Goal: Task Accomplishment & Management: Manage account settings

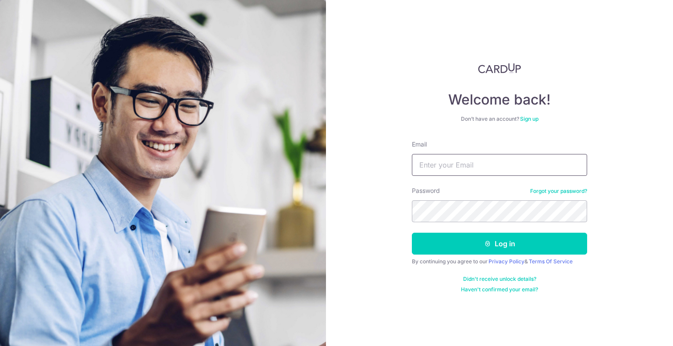
type input "[EMAIL_ADDRESS][DOMAIN_NAME]"
click at [443, 247] on button "Log in" at bounding box center [499, 244] width 175 height 22
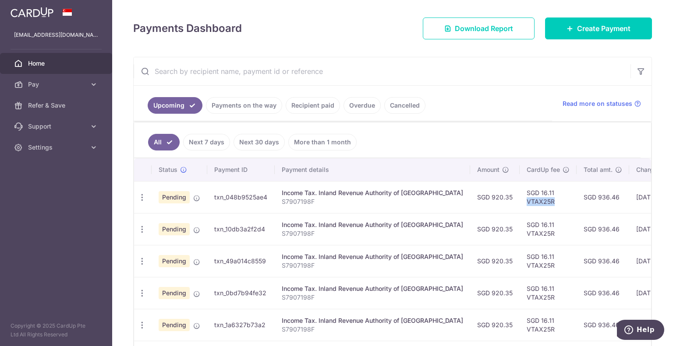
drag, startPoint x: 494, startPoint y: 197, endPoint x: 525, endPoint y: 197, distance: 31.5
click at [525, 197] on td "SGD 16.11 VTAX25R" at bounding box center [547, 197] width 57 height 32
copy td "VTAX25R"
click at [143, 193] on icon "button" at bounding box center [141, 197] width 9 height 9
click at [166, 222] on span "Update payment" at bounding box center [189, 221] width 60 height 11
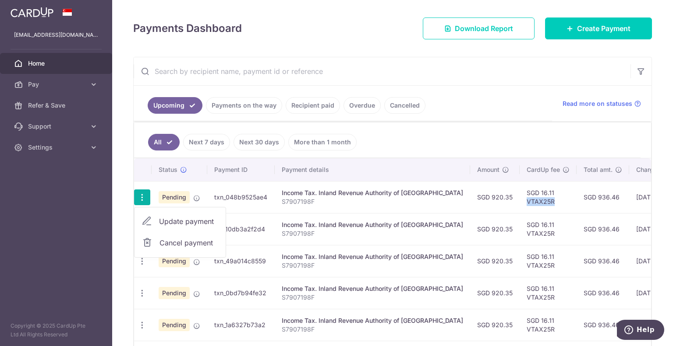
radio input "true"
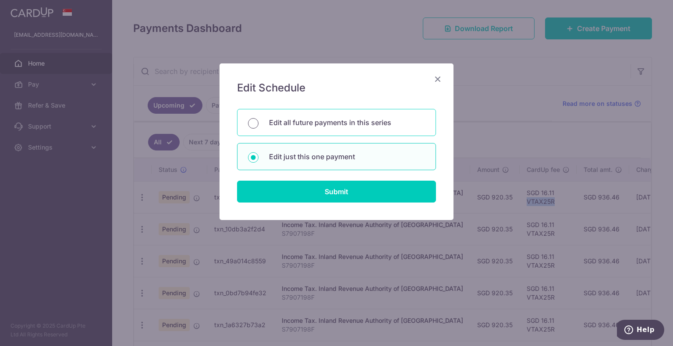
click at [253, 123] on input "Edit all future payments in this series" at bounding box center [253, 123] width 11 height 11
radio input "true"
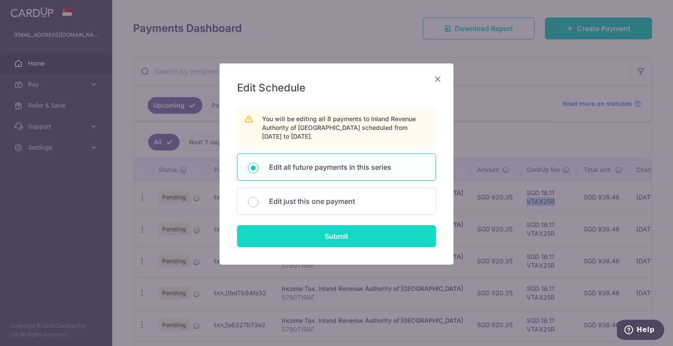
click at [310, 233] on input "Submit" at bounding box center [336, 236] width 199 height 22
radio input "true"
type input "920.35"
type input "S7907198F"
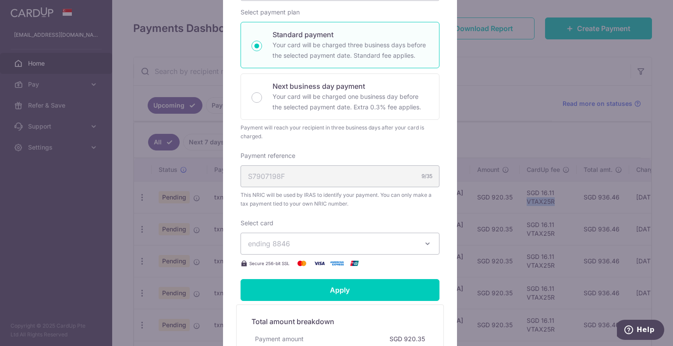
drag, startPoint x: 299, startPoint y: 248, endPoint x: 299, endPoint y: 240, distance: 8.4
click at [299, 244] on span "ending 8846" at bounding box center [332, 244] width 168 height 11
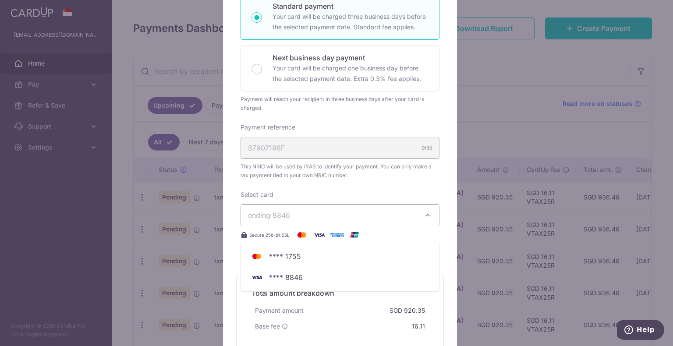
click at [328, 186] on div "Enter payment amount 920.35 920.35 SGD To change the payment amount, please can…" at bounding box center [339, 89] width 199 height 304
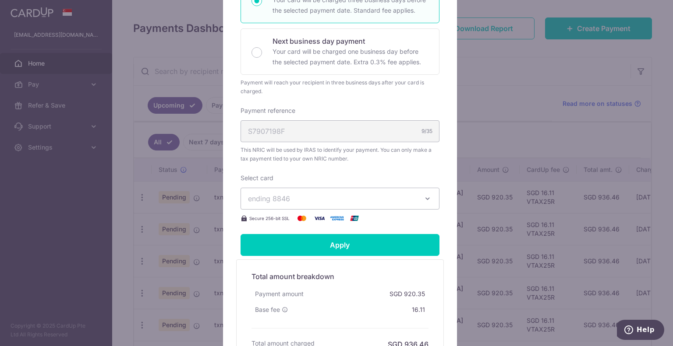
click at [271, 200] on span "ending 8846" at bounding box center [269, 198] width 42 height 9
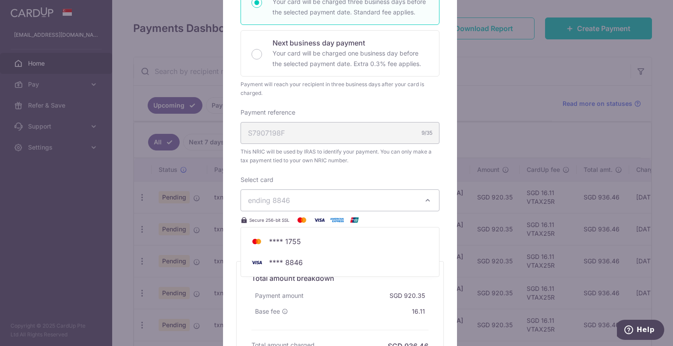
scroll to position [213, 0]
click at [539, 145] on div "Edit payment By clicking apply, you will make changes to all 8 payments to Inla…" at bounding box center [336, 173] width 673 height 346
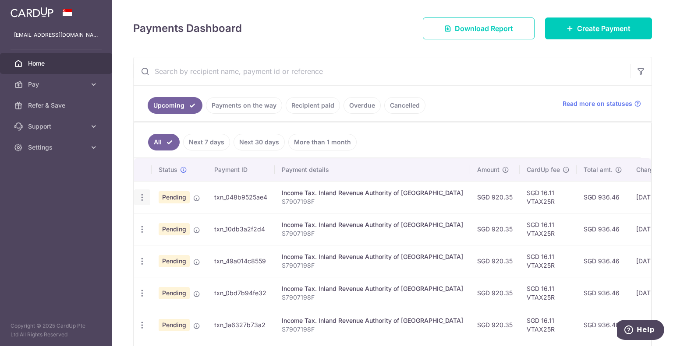
click at [144, 194] on icon "button" at bounding box center [141, 197] width 9 height 9
click at [107, 204] on aside "dhldavidnow@yahoo.com.sg Home Pay Payments Recipients Cards Refer & Save Suppor…" at bounding box center [56, 173] width 112 height 346
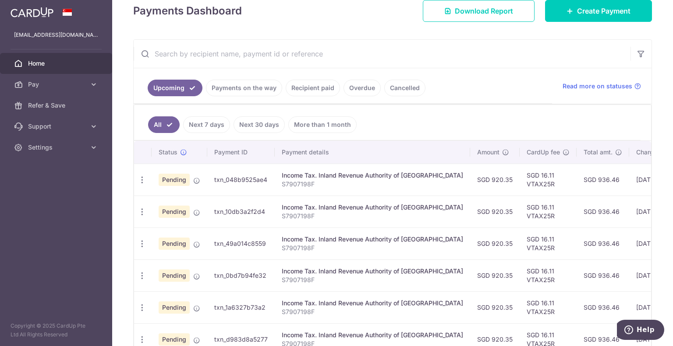
scroll to position [0, 0]
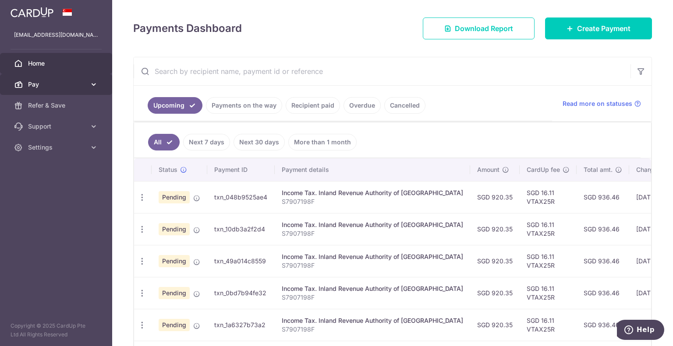
click at [94, 81] on icon at bounding box center [93, 84] width 9 height 9
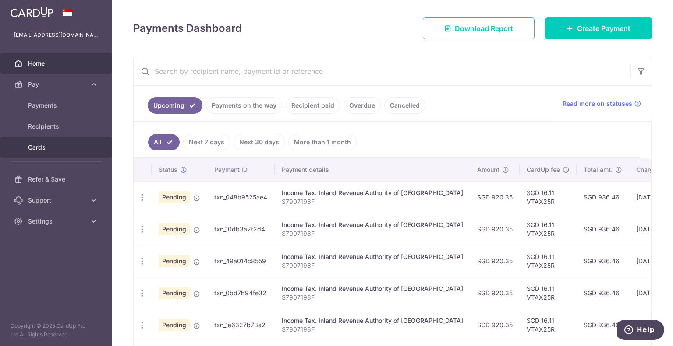
click at [44, 148] on span "Cards" at bounding box center [57, 147] width 58 height 9
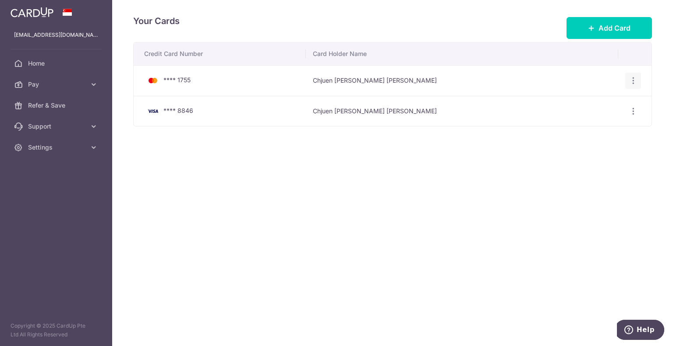
click at [634, 84] on icon "button" at bounding box center [632, 80] width 9 height 9
click at [582, 106] on span "View/Edit" at bounding box center [604, 105] width 60 height 11
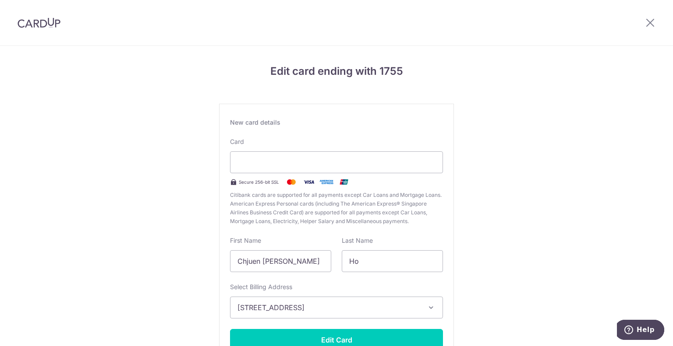
click at [459, 103] on div "Edit card ending with 1755 New card details Card Secure 256-bit SSL Citibank ca…" at bounding box center [336, 230] width 673 height 368
click at [280, 264] on input "Chjuen Meng, David Donald" at bounding box center [280, 261] width 101 height 22
type input "Chjuen Meng David Donald"
click at [477, 266] on div "Edit card ending with 1755 New card details Card Secure 256-bit SSL Citibank ca…" at bounding box center [336, 230] width 673 height 368
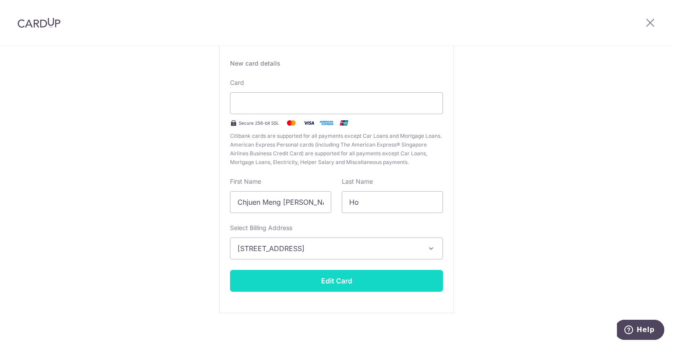
scroll to position [67, 0]
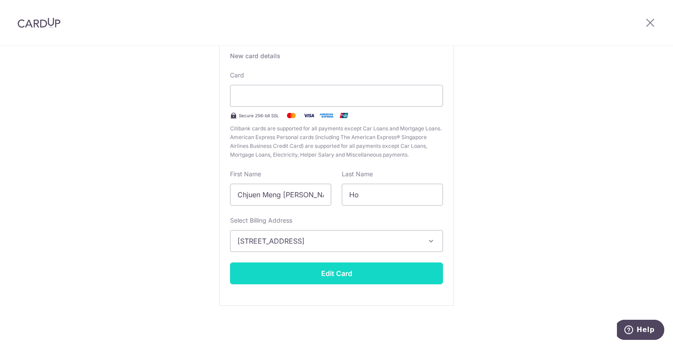
click at [321, 268] on button "Edit Card" at bounding box center [336, 274] width 213 height 22
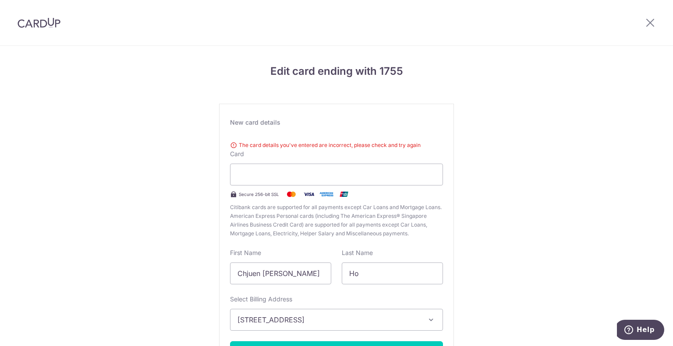
scroll to position [79, 0]
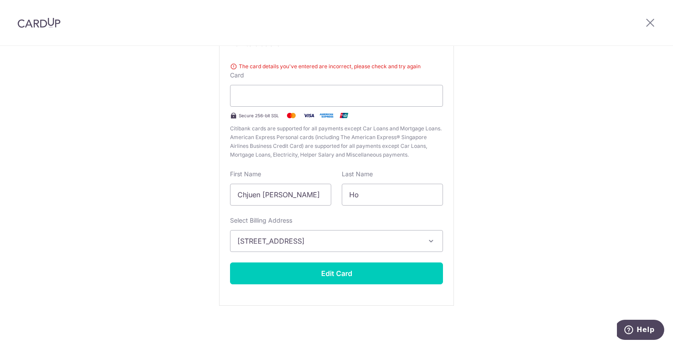
click at [579, 92] on div "Edit card ending with 1755 New card details The card details you've entered are…" at bounding box center [336, 157] width 673 height 380
drag, startPoint x: 282, startPoint y: 192, endPoint x: 199, endPoint y: 198, distance: 83.4
click at [199, 198] on div "Edit card ending with 1755 New card details The card details you've entered are…" at bounding box center [336, 157] width 673 height 380
click at [276, 193] on input "David Donald" at bounding box center [280, 195] width 101 height 22
click at [282, 196] on input "David Donald" at bounding box center [280, 195] width 101 height 22
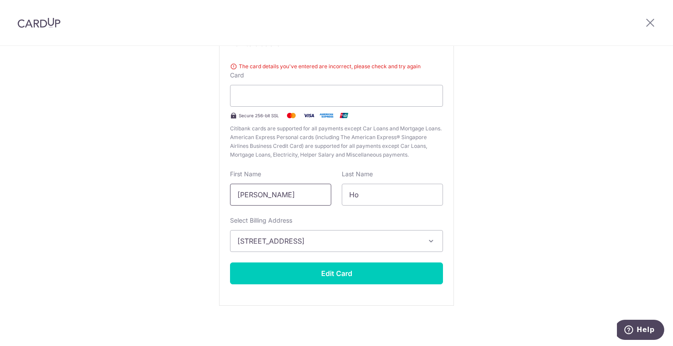
type input "David"
drag, startPoint x: 582, startPoint y: 196, endPoint x: 573, endPoint y: 199, distance: 9.4
click at [582, 195] on div "Edit card ending with 1755 New card details The card details you've entered are…" at bounding box center [336, 157] width 673 height 380
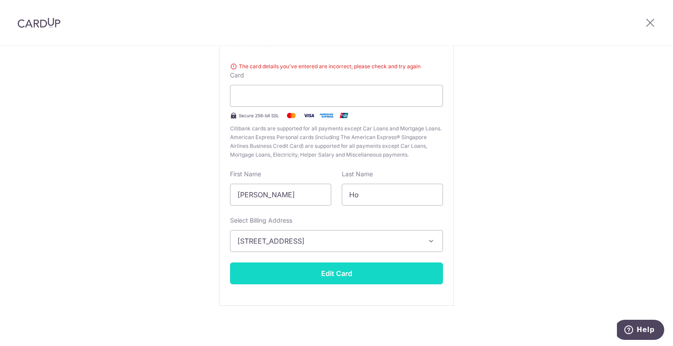
click at [350, 275] on button "Edit Card" at bounding box center [336, 274] width 213 height 22
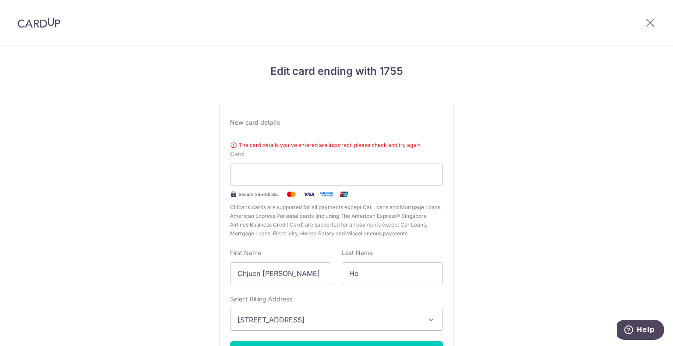
scroll to position [79, 0]
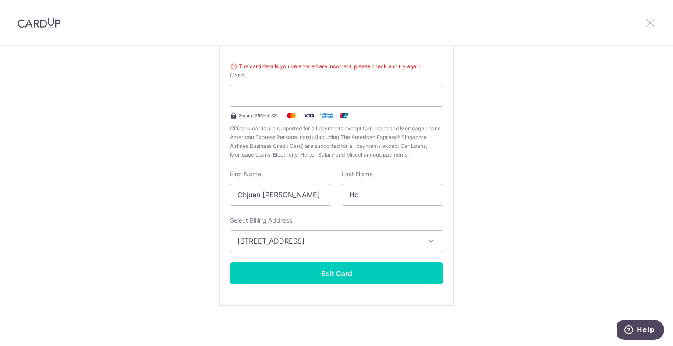
click at [650, 22] on icon at bounding box center [650, 22] width 11 height 11
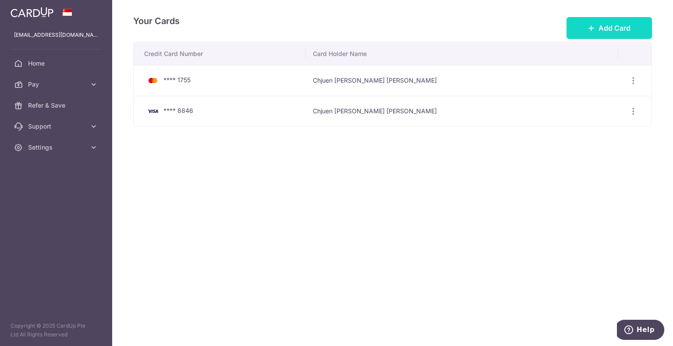
click at [619, 27] on span "Add Card" at bounding box center [614, 28] width 32 height 11
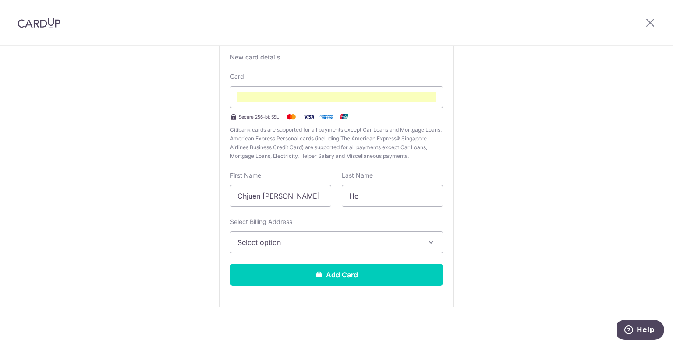
scroll to position [67, 0]
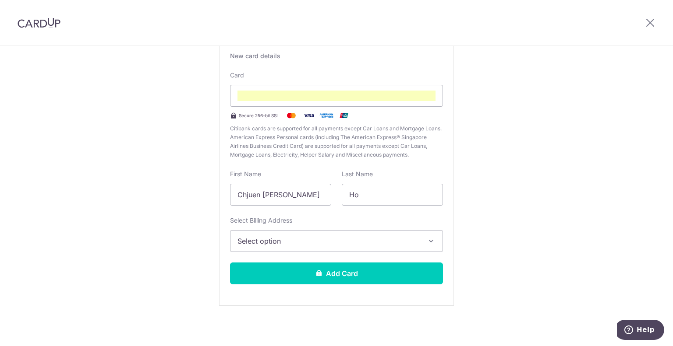
click at [293, 238] on span "Select option" at bounding box center [328, 241] width 182 height 11
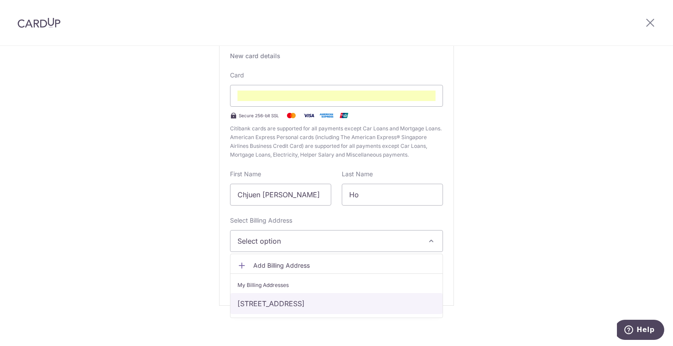
drag, startPoint x: 269, startPoint y: 307, endPoint x: 269, endPoint y: 303, distance: 4.8
click at [269, 307] on link "38 Angsana Avenue, Singapore, Singapore-349975" at bounding box center [336, 303] width 212 height 21
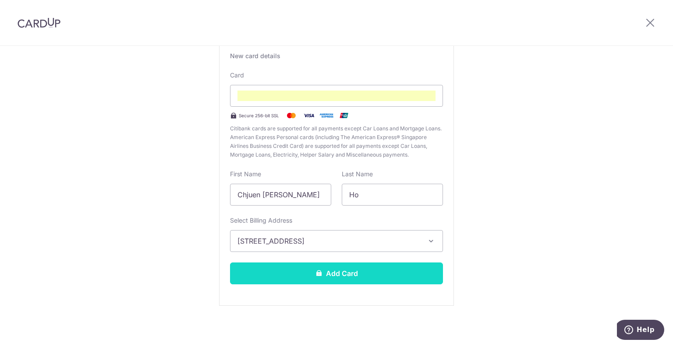
click at [285, 279] on button "Add Card" at bounding box center [336, 274] width 213 height 22
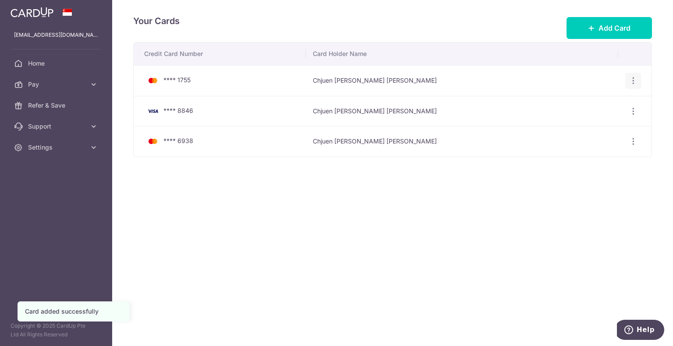
click at [630, 81] on icon "button" at bounding box center [632, 80] width 9 height 9
click at [586, 125] on span "Delete" at bounding box center [604, 126] width 60 height 11
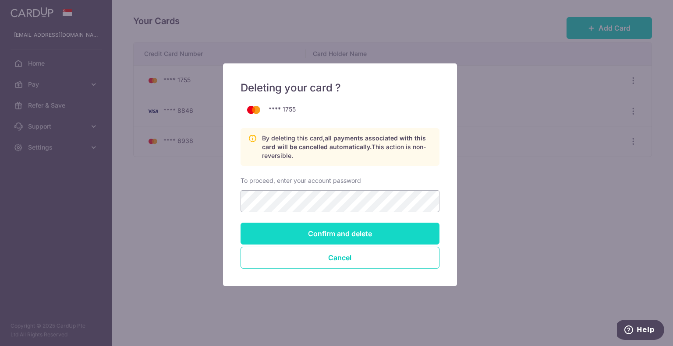
click at [389, 242] on input "Confirm and delete" at bounding box center [339, 234] width 199 height 22
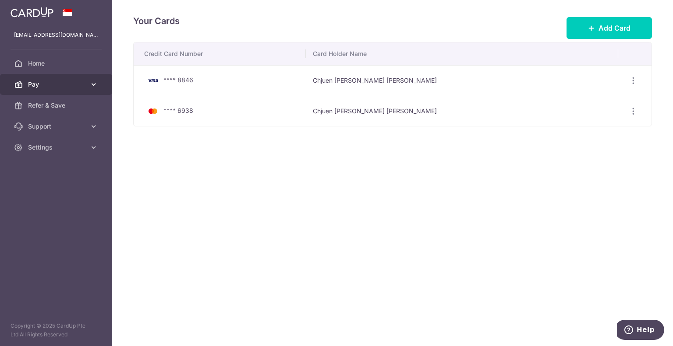
click at [34, 85] on span "Pay" at bounding box center [57, 84] width 58 height 9
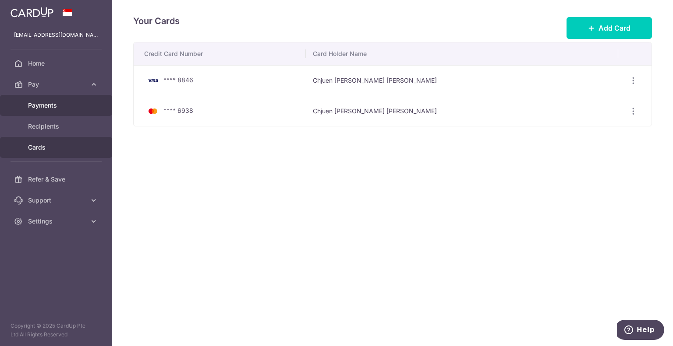
click at [46, 103] on span "Payments" at bounding box center [57, 105] width 58 height 9
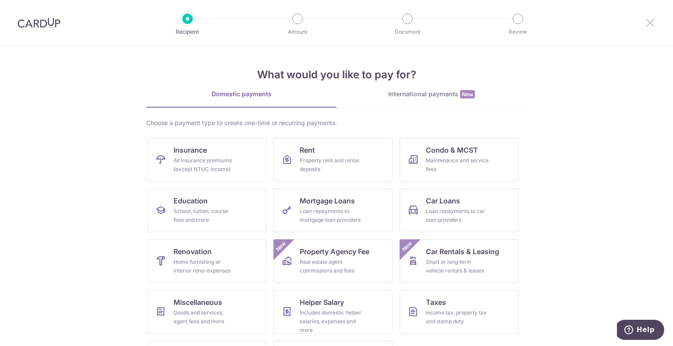
drag, startPoint x: 651, startPoint y: 22, endPoint x: 647, endPoint y: 23, distance: 4.6
click at [651, 22] on icon at bounding box center [650, 22] width 11 height 11
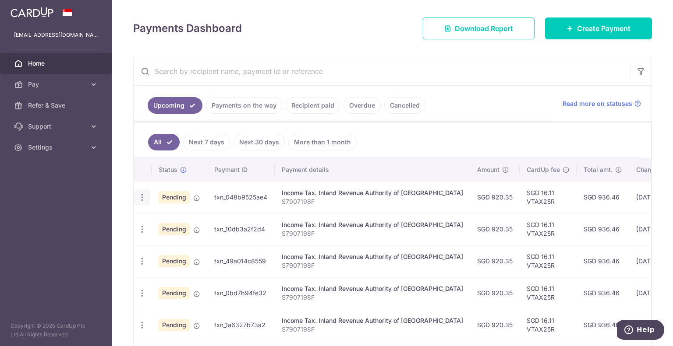
click at [143, 197] on icon "button" at bounding box center [141, 197] width 9 height 9
drag, startPoint x: 181, startPoint y: 222, endPoint x: 185, endPoint y: 215, distance: 8.3
click at [181, 222] on span "Update payment" at bounding box center [189, 221] width 60 height 11
radio input "true"
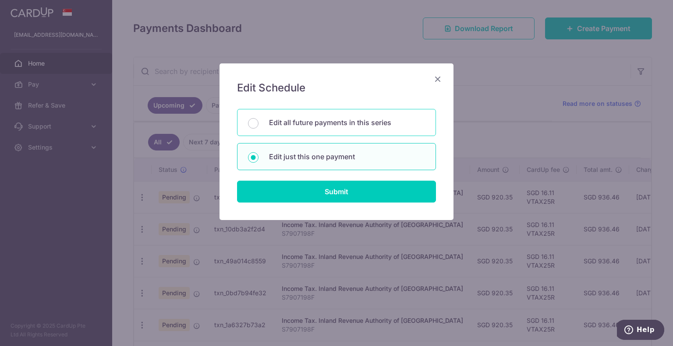
click at [345, 122] on p "Edit all future payments in this series" at bounding box center [347, 122] width 156 height 11
click at [258, 122] on input "Edit all future payments in this series" at bounding box center [253, 123] width 11 height 11
radio input "true"
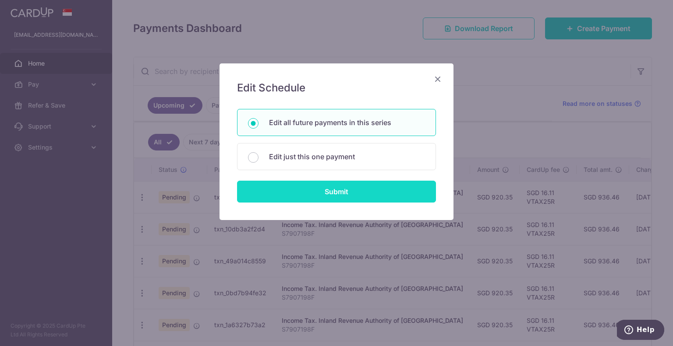
click at [343, 190] on input "Submit" at bounding box center [336, 192] width 199 height 22
radio input "true"
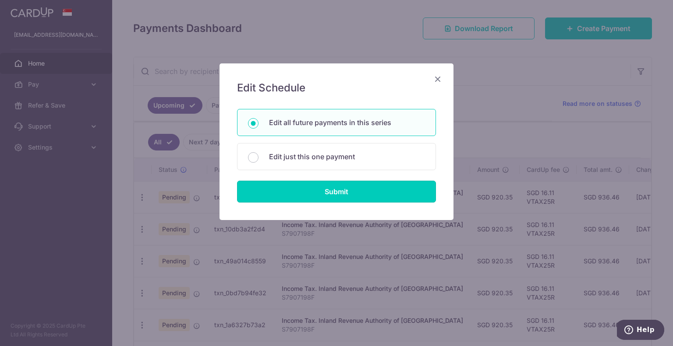
type input "920.35"
type input "S7907198F"
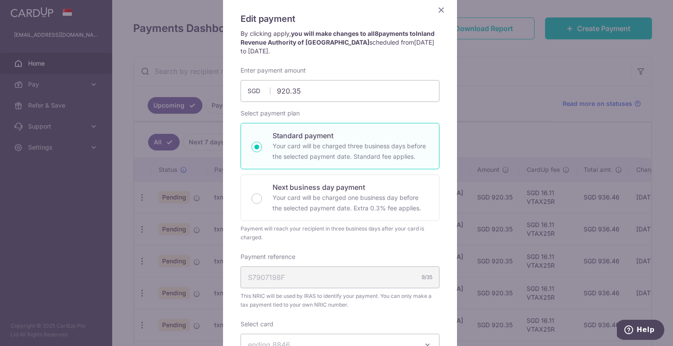
scroll to position [69, 0]
drag, startPoint x: 434, startPoint y: 13, endPoint x: 442, endPoint y: 15, distance: 8.2
click at [436, 13] on icon "Close" at bounding box center [441, 10] width 11 height 11
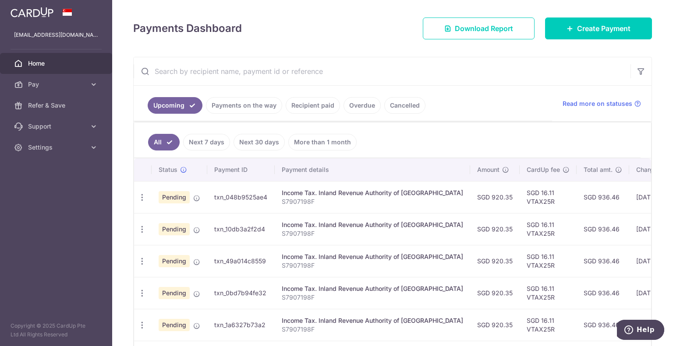
click at [42, 62] on span "Home" at bounding box center [57, 63] width 58 height 9
click at [34, 12] on img at bounding box center [32, 12] width 43 height 11
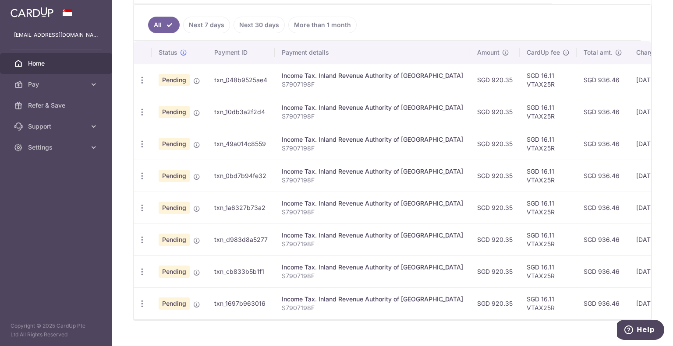
scroll to position [136, 0]
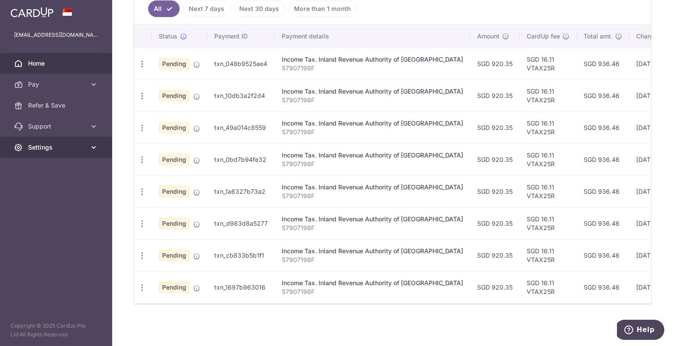
click at [75, 140] on link "Settings" at bounding box center [56, 147] width 112 height 21
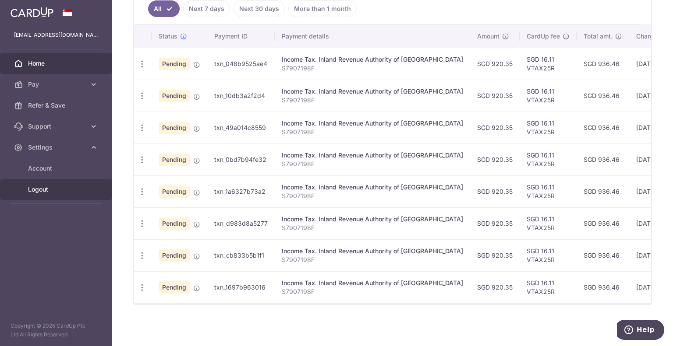
click at [44, 190] on span "Logout" at bounding box center [57, 189] width 58 height 9
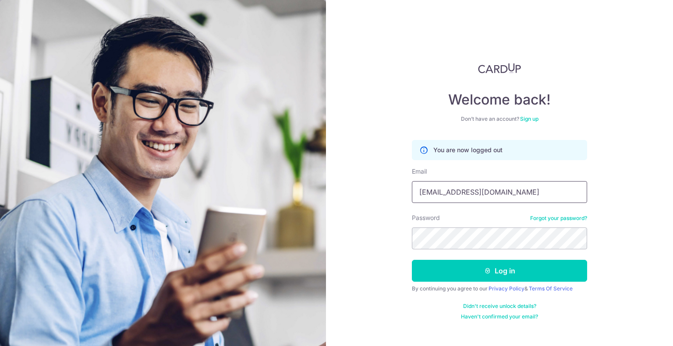
drag, startPoint x: 490, startPoint y: 196, endPoint x: 495, endPoint y: 192, distance: 6.0
click at [490, 196] on input "[EMAIL_ADDRESS][DOMAIN_NAME]" at bounding box center [499, 192] width 175 height 22
type input "[PERSON_NAME][EMAIL_ADDRESS][DOMAIN_NAME]"
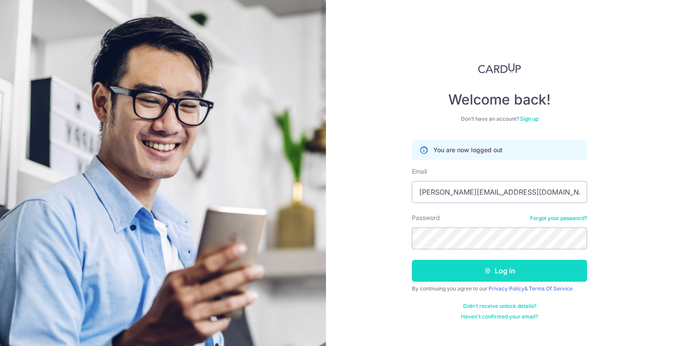
click at [471, 266] on button "Log in" at bounding box center [499, 271] width 175 height 22
